Goal: Information Seeking & Learning: Check status

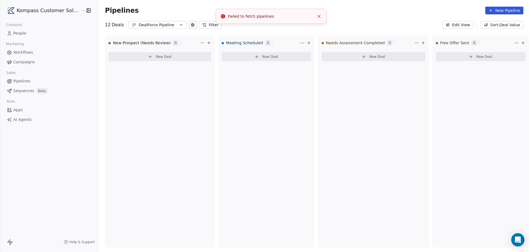
scroll to position [410, 0]
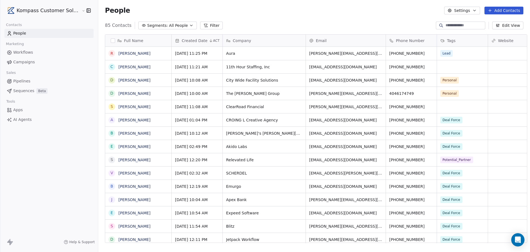
click at [26, 61] on span "Campaigns" at bounding box center [24, 62] width 22 height 6
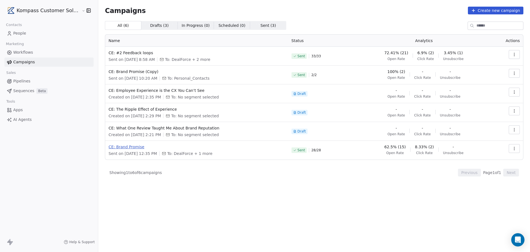
click at [126, 147] on span "CE: Brand Promise" at bounding box center [197, 147] width 176 height 6
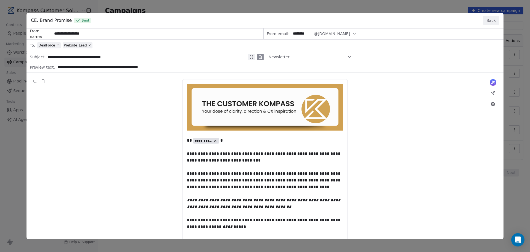
click at [494, 20] on button "Back" at bounding box center [491, 20] width 16 height 9
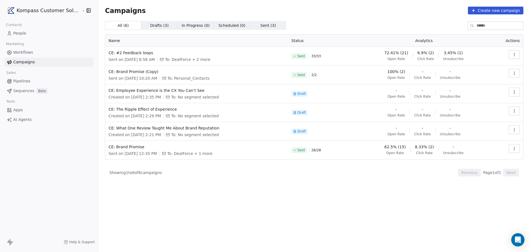
click at [452, 53] on span "3.45% (1)" at bounding box center [453, 53] width 19 height 6
click at [471, 56] on div "72.41% (21) Open Rate 6.9% (2) Click Rate 3.45% (1) Unsubscribe" at bounding box center [424, 55] width 127 height 11
click at [517, 54] on button "button" at bounding box center [514, 54] width 11 height 9
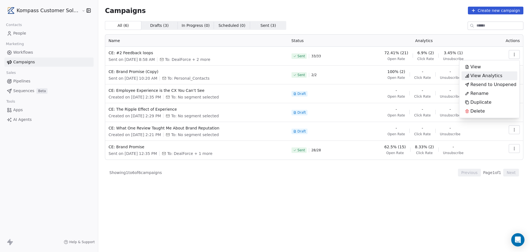
click at [477, 75] on span "View Analytics" at bounding box center [487, 75] width 32 height 7
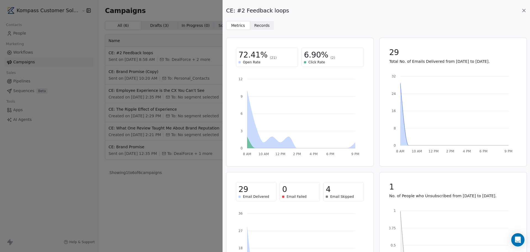
click at [261, 25] on span "Records" at bounding box center [261, 26] width 15 height 6
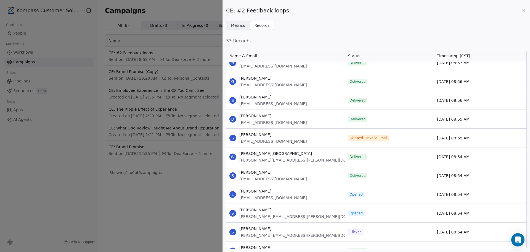
scroll to position [608, 0]
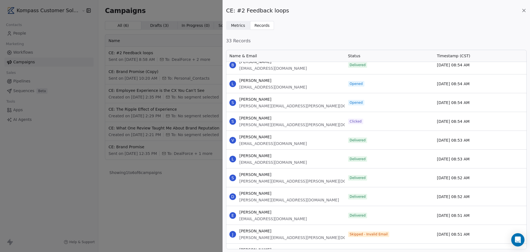
click at [349, 122] on span "Clicked" at bounding box center [355, 121] width 15 height 6
click at [361, 120] on span "Clicked" at bounding box center [355, 121] width 15 height 6
click at [360, 121] on span "Clicked" at bounding box center [356, 121] width 12 height 4
drag, startPoint x: 359, startPoint y: 121, endPoint x: 356, endPoint y: 121, distance: 2.8
click at [358, 121] on span "Clicked" at bounding box center [356, 121] width 12 height 4
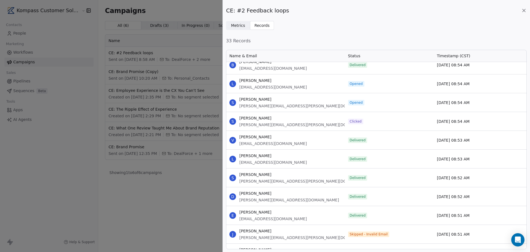
click at [350, 121] on span "Clicked" at bounding box center [356, 121] width 12 height 4
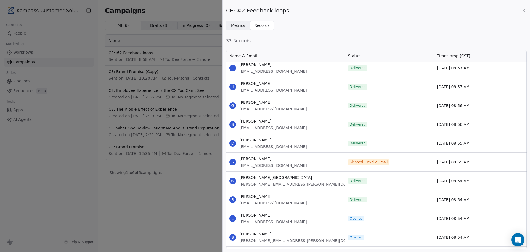
scroll to position [469, 0]
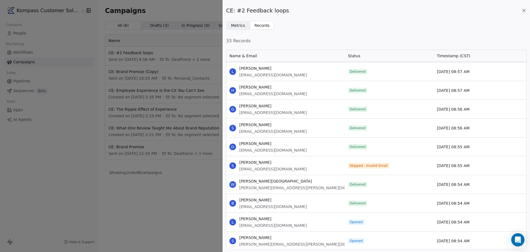
click at [525, 12] on icon at bounding box center [524, 11] width 6 height 6
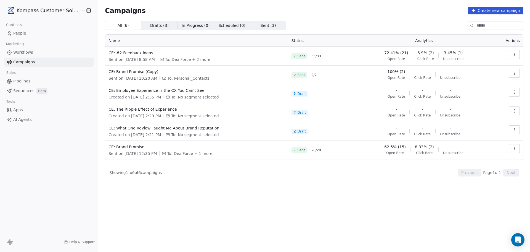
click at [151, 26] on span "Drafts ( 3 )" at bounding box center [159, 26] width 19 height 6
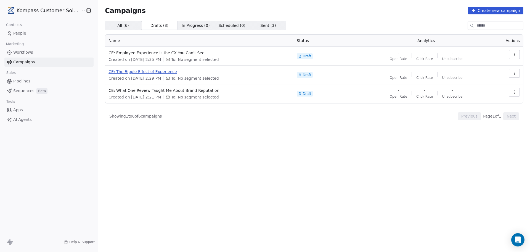
click at [147, 72] on span "CE: The Ripple Effect of Experience" at bounding box center [199, 72] width 181 height 6
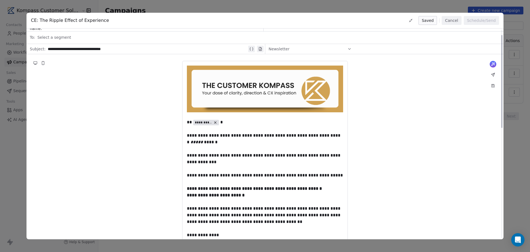
scroll to position [0, 0]
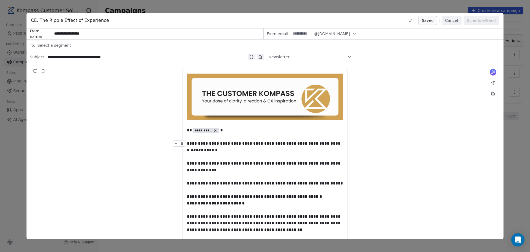
click at [452, 21] on button "Cancel" at bounding box center [452, 20] width 20 height 9
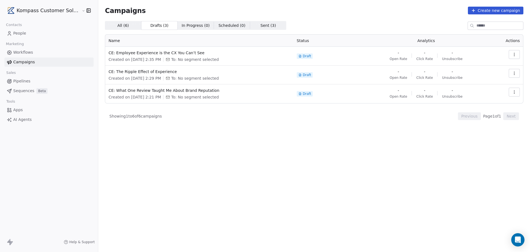
click at [263, 24] on span "Sent ( 3 ) Sent ( 3 )" at bounding box center [268, 25] width 36 height 9
